Goal: Task Accomplishment & Management: Complete application form

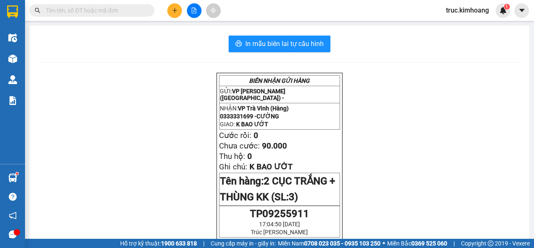
click at [170, 8] on button at bounding box center [174, 10] width 15 height 15
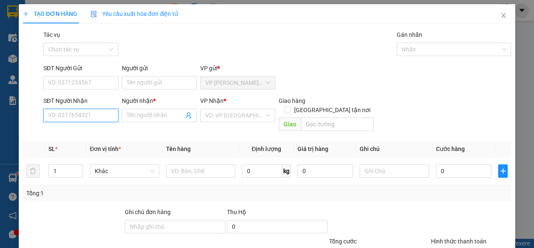
click at [83, 118] on input "SĐT Người Nhận" at bounding box center [80, 115] width 75 height 13
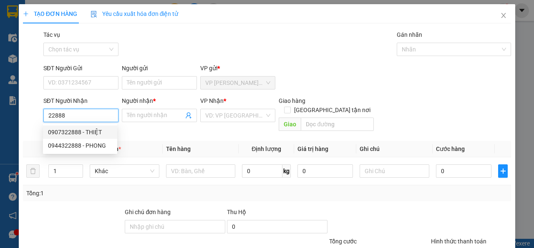
click at [100, 129] on div "0907322888 - THIỆT" at bounding box center [80, 131] width 64 height 9
type input "0907322888"
type input "THIỆT"
type input "350.000"
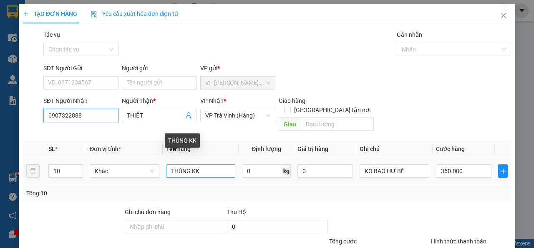
type input "0907322888"
click at [191, 164] on input "THÙNG KK" at bounding box center [201, 170] width 70 height 13
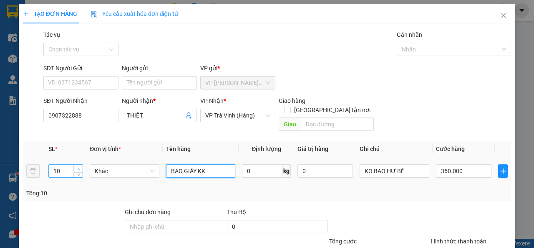
type input "BAO GIẤY KK"
click at [73, 165] on span "Increase Value" at bounding box center [77, 169] width 9 height 8
type input "1"
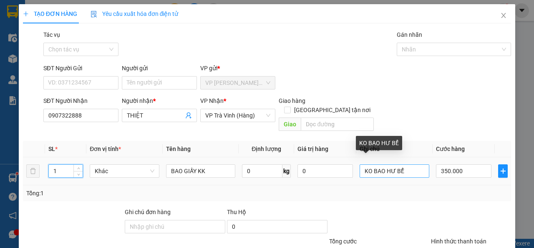
type input "1"
click at [402, 165] on input "KO BAO HƯ BỂ" at bounding box center [395, 170] width 70 height 13
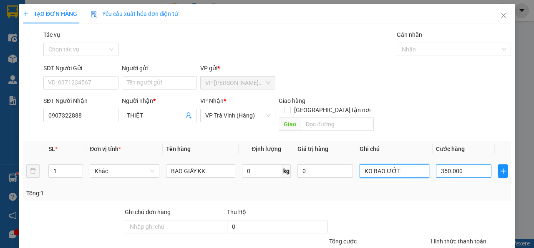
type input "KO BAO ƯỚT"
click at [454, 164] on input "350.000" at bounding box center [464, 170] width 56 height 13
type input "3"
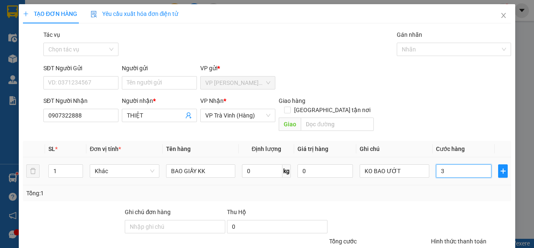
type input "35"
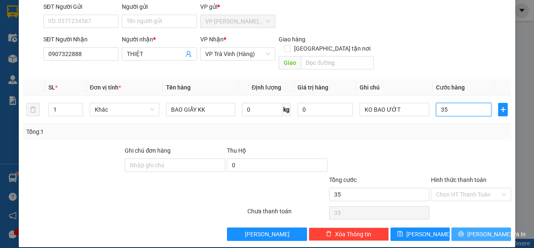
type input "35"
type input "35.000"
click at [481, 229] on span "[PERSON_NAME] và In" at bounding box center [497, 233] width 58 height 9
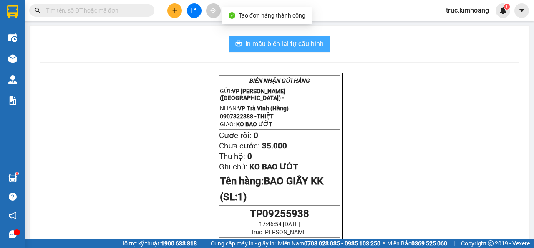
click at [304, 45] on span "In mẫu biên lai tự cấu hình" at bounding box center [285, 43] width 78 height 10
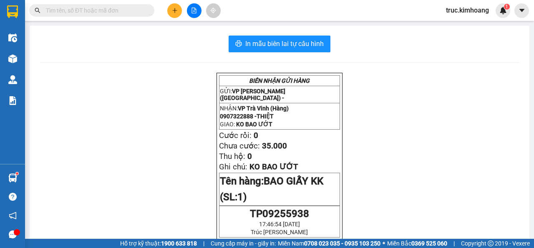
click at [175, 10] on icon "plus" at bounding box center [175, 11] width 6 height 6
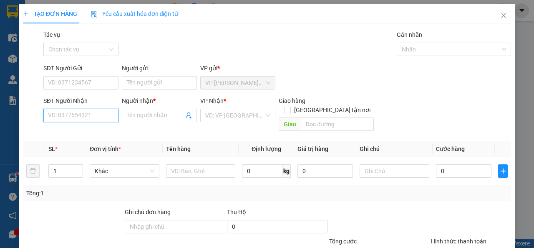
click at [81, 120] on input "SĐT Người Nhận" at bounding box center [80, 115] width 75 height 13
type input "0869698926"
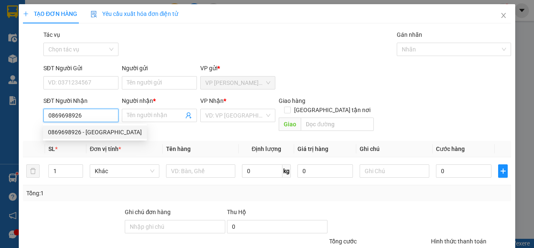
click at [83, 129] on div "0869698926 - [GEOGRAPHIC_DATA]" at bounding box center [95, 131] width 94 height 9
type input "[GEOGRAPHIC_DATA]"
type input "50.000"
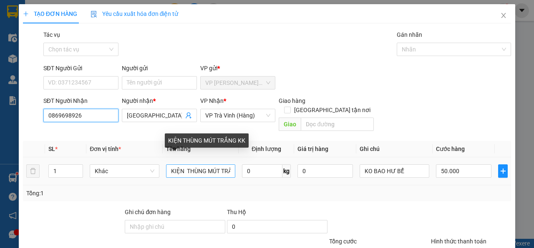
type input "0869698926"
click at [185, 164] on input "KIỆN THÙNG MÚT TRẮNG KK" at bounding box center [201, 170] width 70 height 13
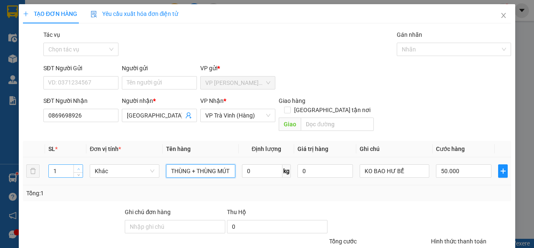
type input "THÙNG + THÙNG MÚT TRẮNG KK"
type input "2"
click at [77, 167] on icon "up" at bounding box center [78, 168] width 3 height 3
click at [447, 164] on input "50.000" at bounding box center [464, 170] width 56 height 13
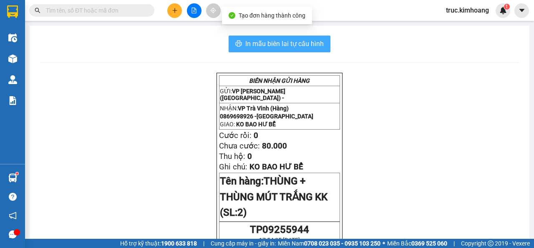
click at [312, 47] on span "In mẫu biên lai tự cấu hình" at bounding box center [285, 43] width 78 height 10
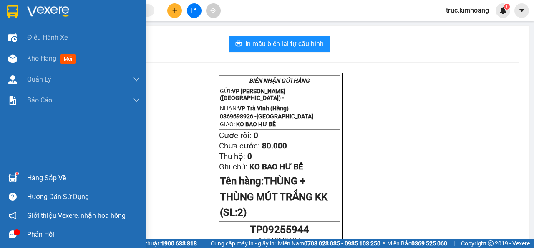
click at [31, 176] on div "Hàng sắp về" at bounding box center [83, 178] width 113 height 13
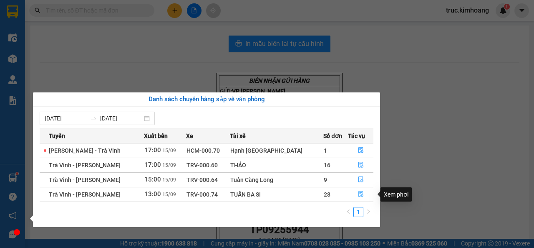
click at [359, 193] on icon "file-done" at bounding box center [361, 194] width 5 height 6
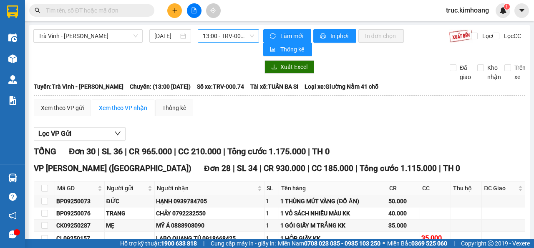
click at [235, 40] on span "13:00 - TRV-000.74" at bounding box center [228, 36] width 51 height 13
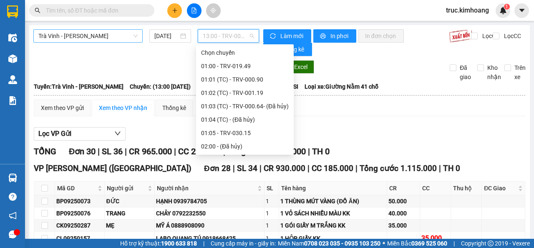
click at [87, 34] on span "Trà Vinh - [PERSON_NAME]" at bounding box center [87, 36] width 99 height 13
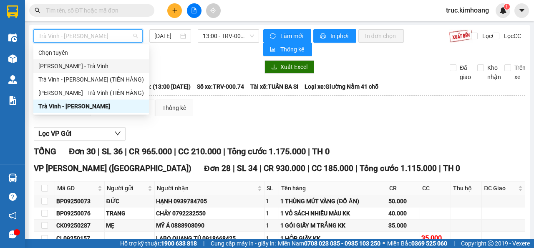
click at [81, 68] on div "[PERSON_NAME] - Trà Vinh" at bounding box center [91, 65] width 106 height 9
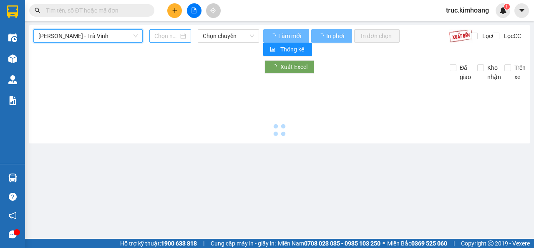
type input "[DATE]"
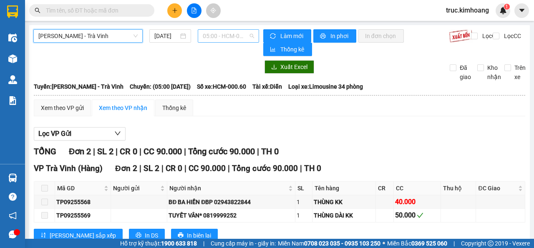
click at [215, 37] on span "05:00 - HCM-000.60" at bounding box center [228, 36] width 51 height 13
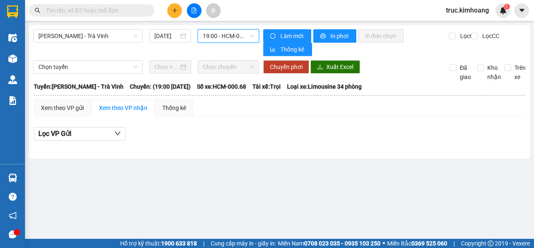
click at [244, 35] on span "19:00 - HCM-000.68" at bounding box center [228, 36] width 51 height 13
